Goal: Find contact information: Find contact information

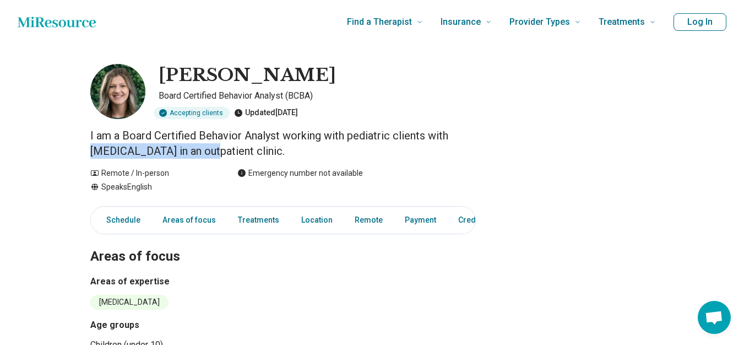
drag, startPoint x: 94, startPoint y: 148, endPoint x: 180, endPoint y: 149, distance: 85.9
drag, startPoint x: 176, startPoint y: 150, endPoint x: 65, endPoint y: 163, distance: 112.0
drag, startPoint x: 91, startPoint y: 153, endPoint x: 203, endPoint y: 149, distance: 112.4
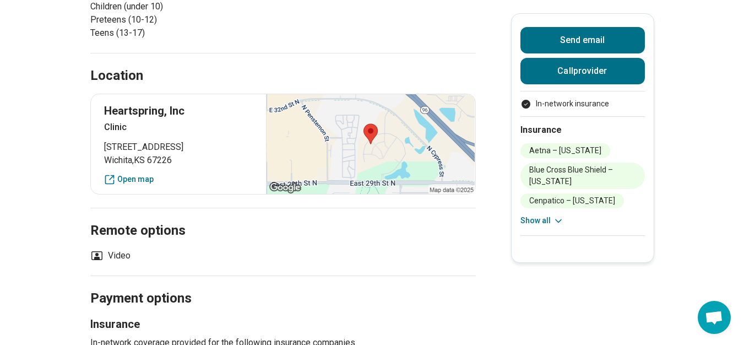
scroll to position [330, 0]
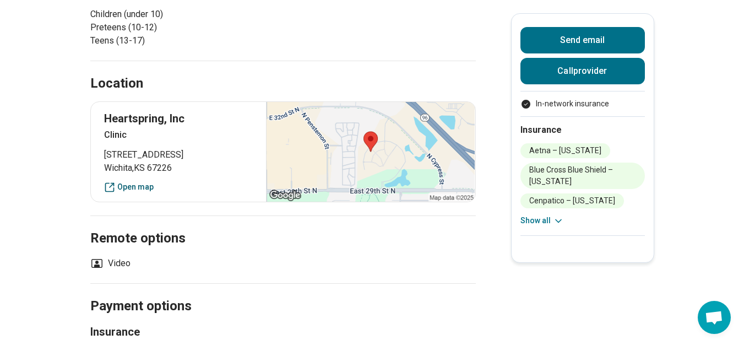
click at [155, 189] on link "Open map" at bounding box center [178, 187] width 149 height 12
